Goal: Task Accomplishment & Management: Manage account settings

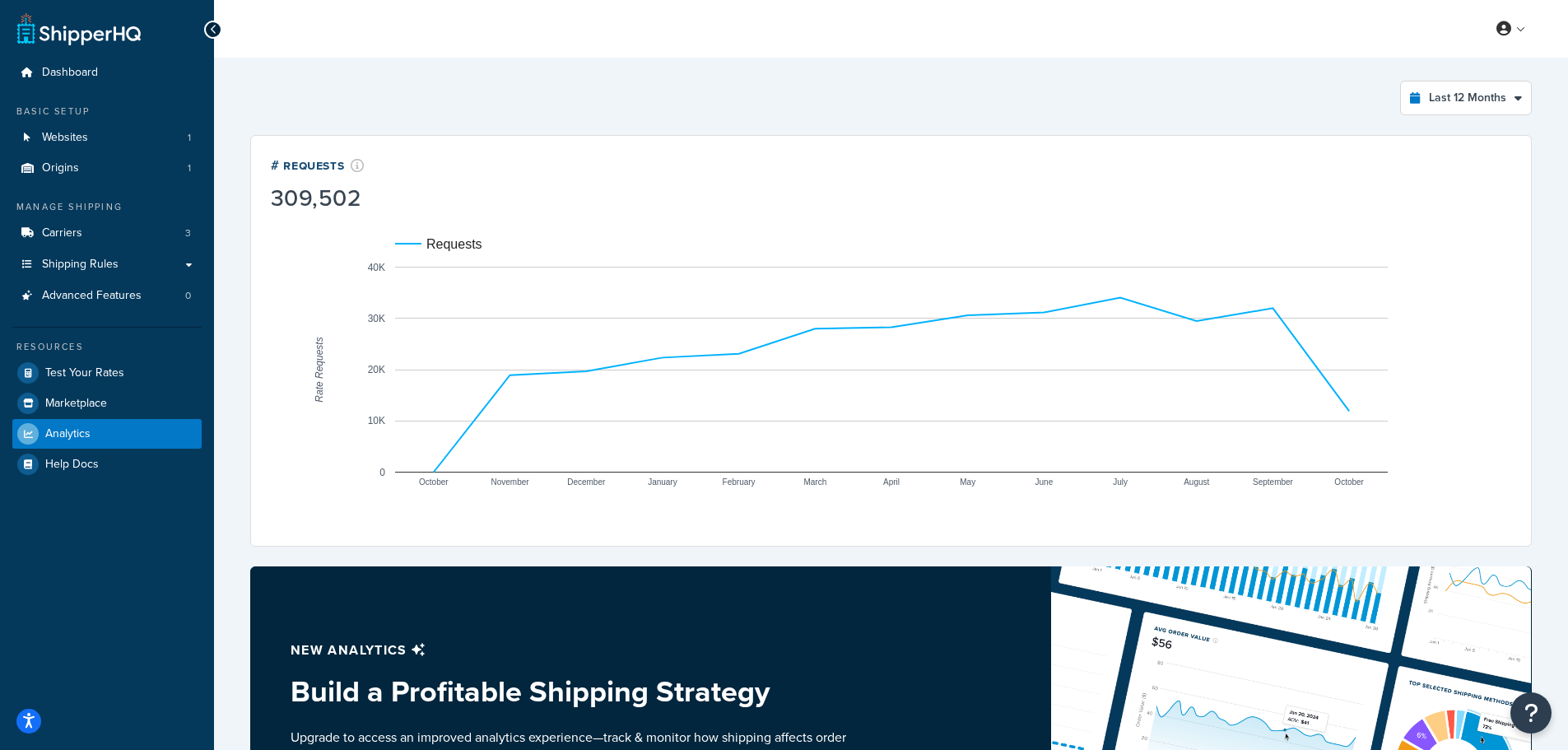
select select "last_year"
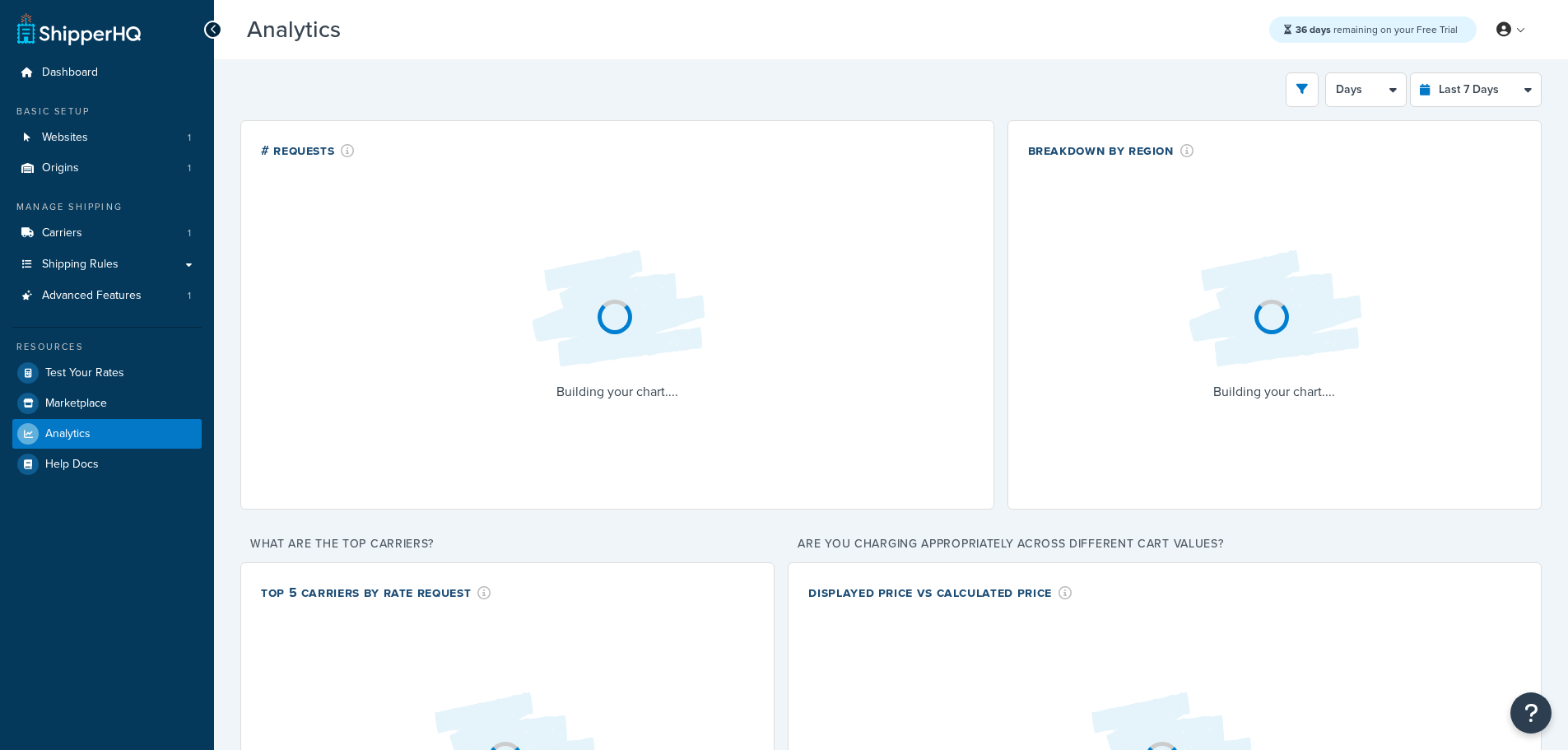
select select "last_7_days"
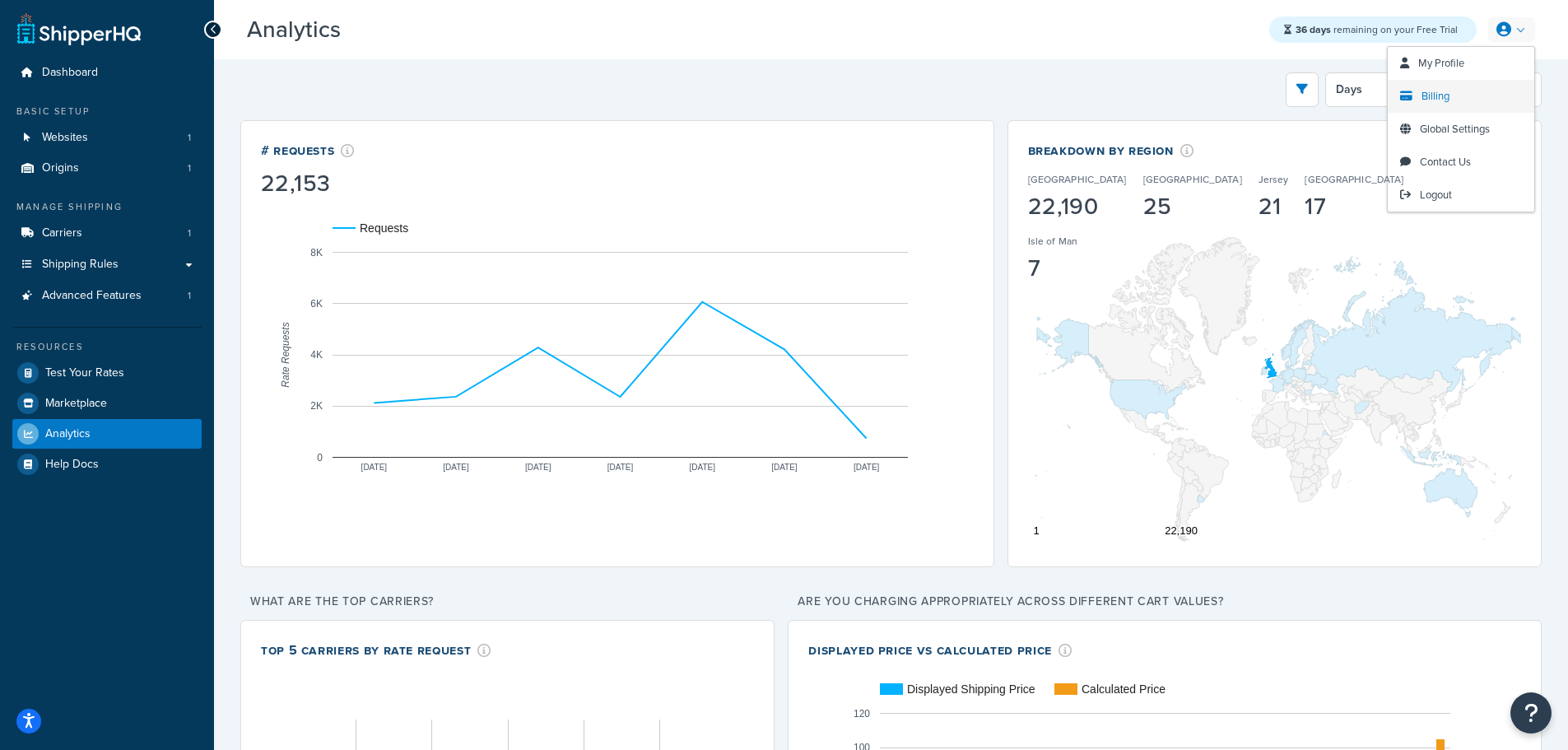
click at [1440, 99] on span "Billing" at bounding box center [1436, 96] width 28 height 16
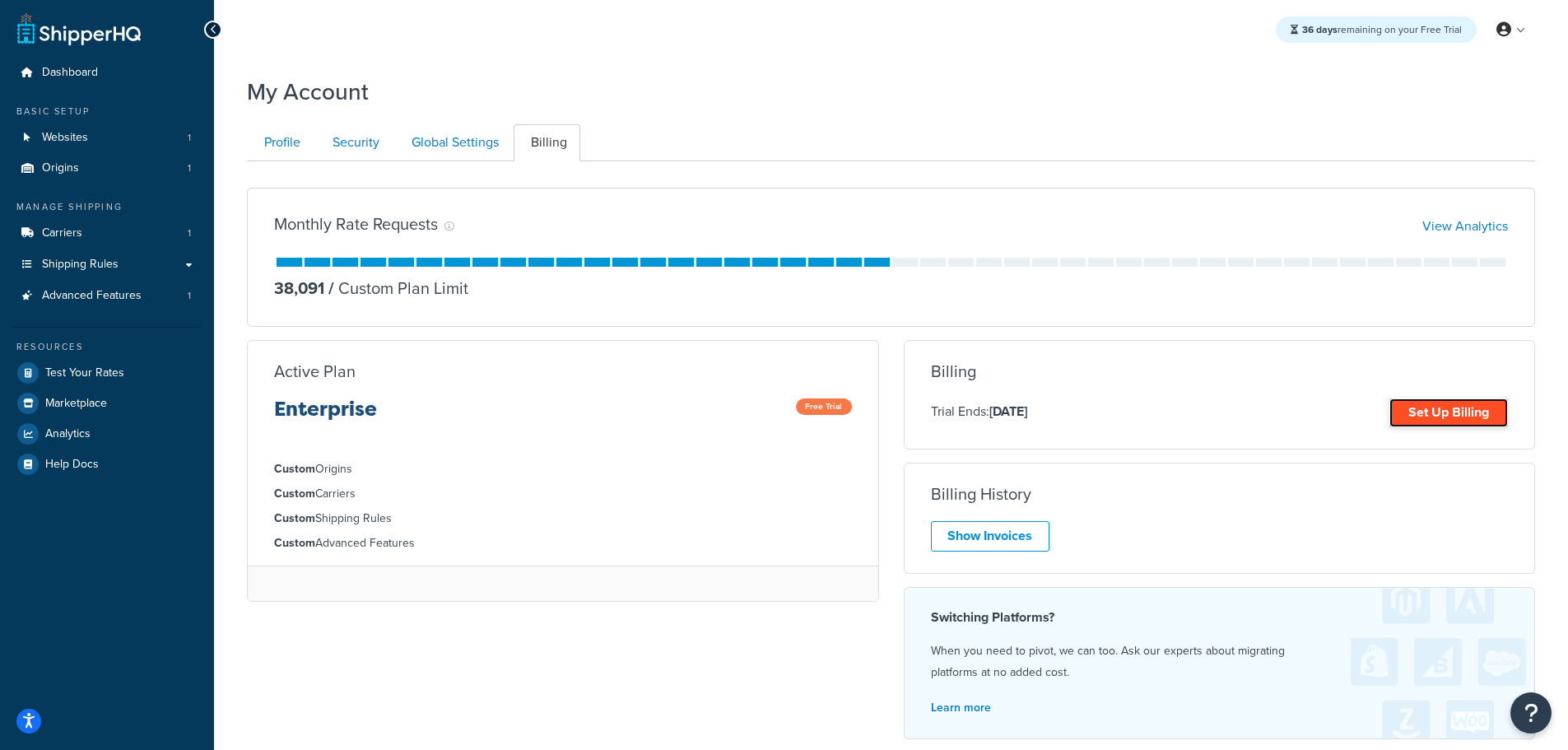
click at [1443, 421] on link "Set Up Billing" at bounding box center [1448, 412] width 119 height 28
